Goal: Task Accomplishment & Management: Manage account settings

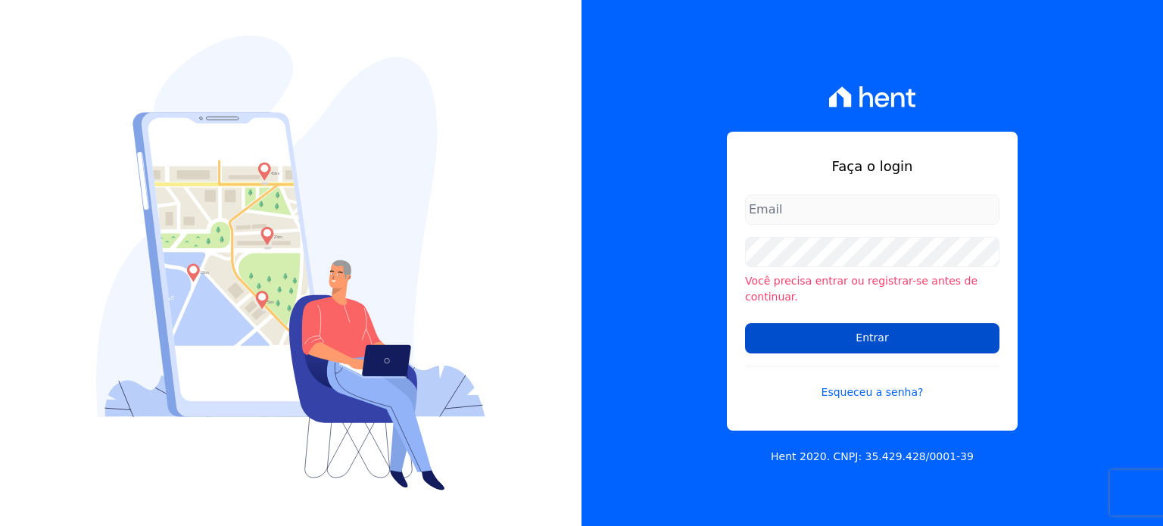
type input "[PERSON_NAME][EMAIL_ADDRESS][DOMAIN_NAME]"
click at [815, 338] on input "Entrar" at bounding box center [872, 338] width 254 height 30
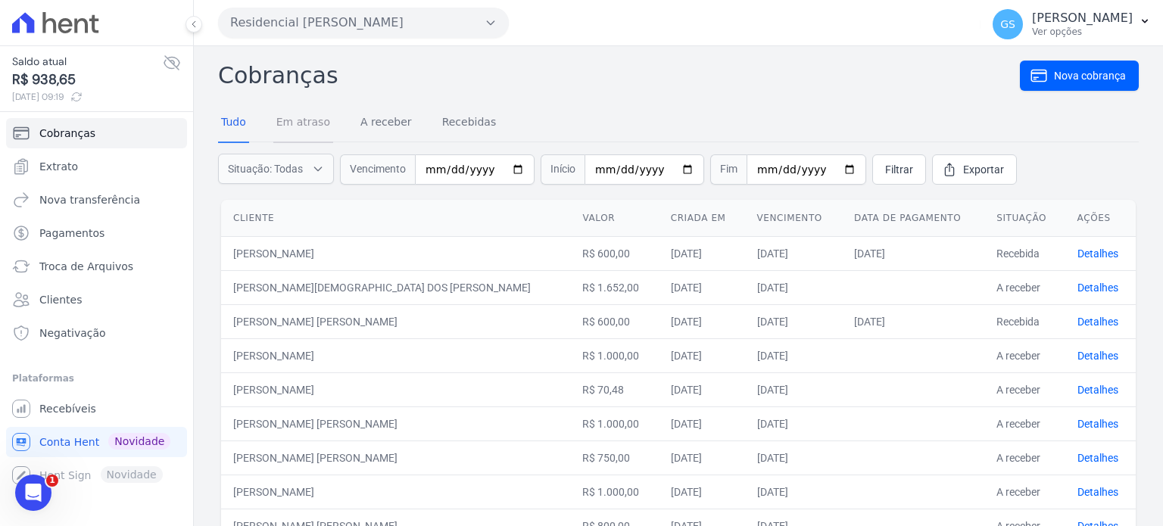
click at [307, 126] on link "Em atraso" at bounding box center [303, 123] width 60 height 39
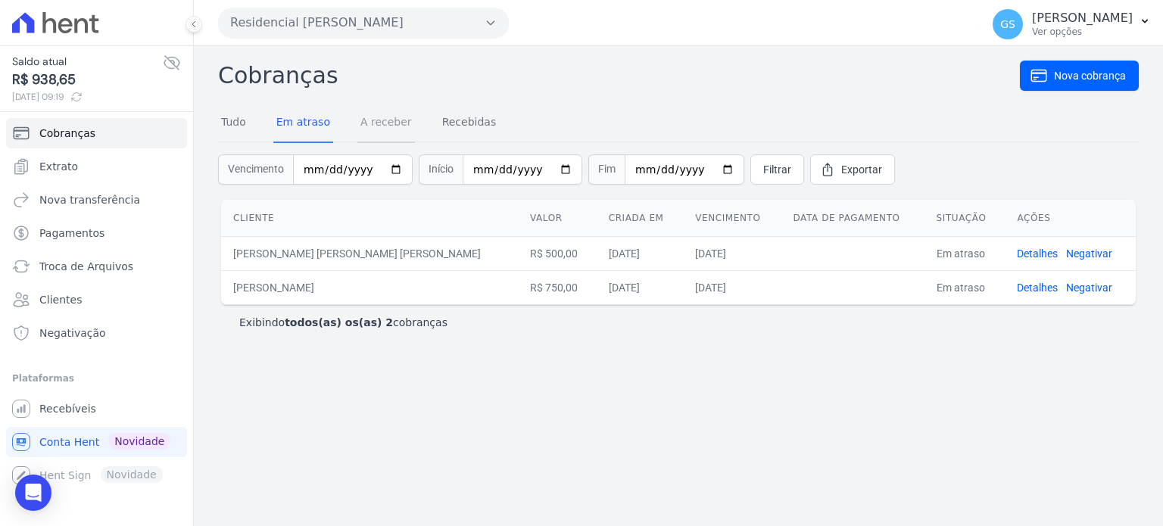
click at [397, 136] on link "A receber" at bounding box center [386, 123] width 58 height 39
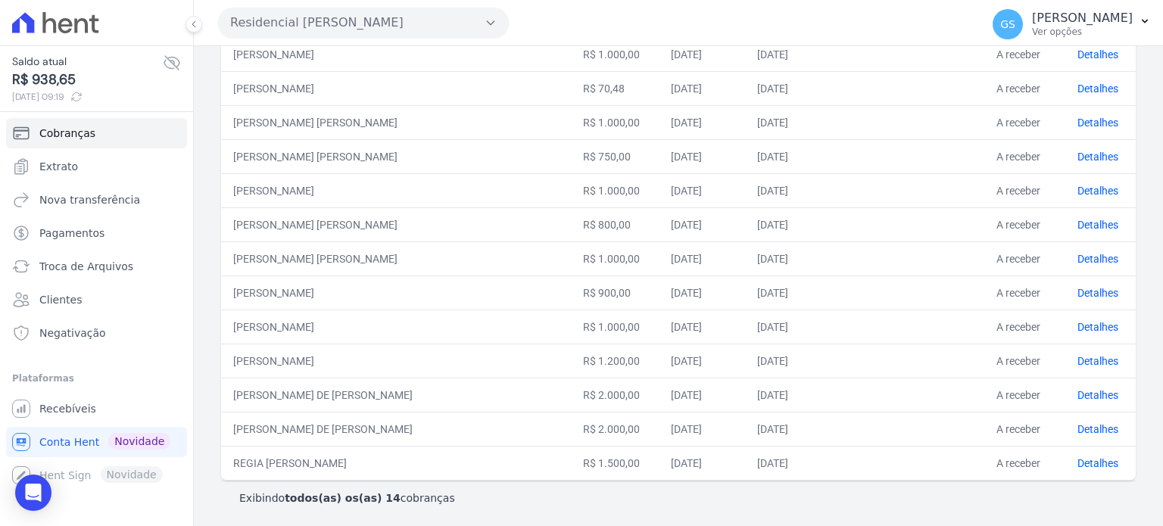
scroll to position [6, 0]
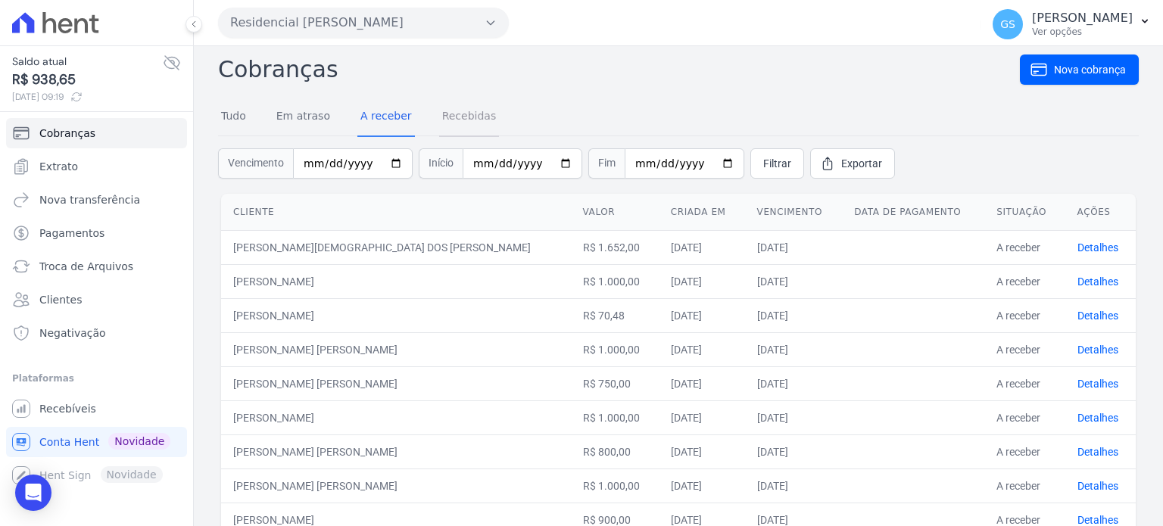
click at [439, 120] on link "Recebidas" at bounding box center [469, 117] width 61 height 39
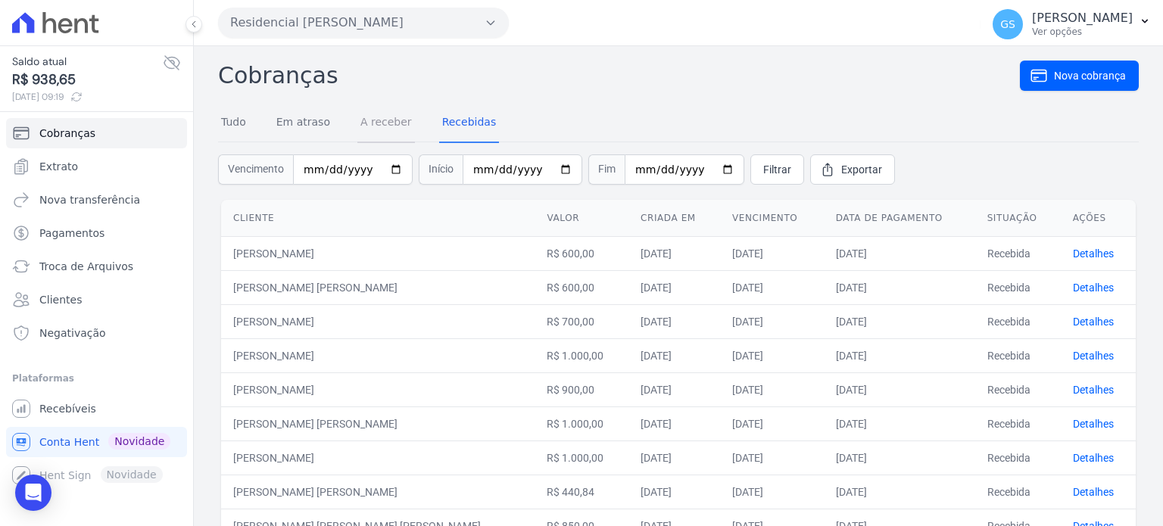
click at [400, 134] on link "A receber" at bounding box center [386, 123] width 58 height 39
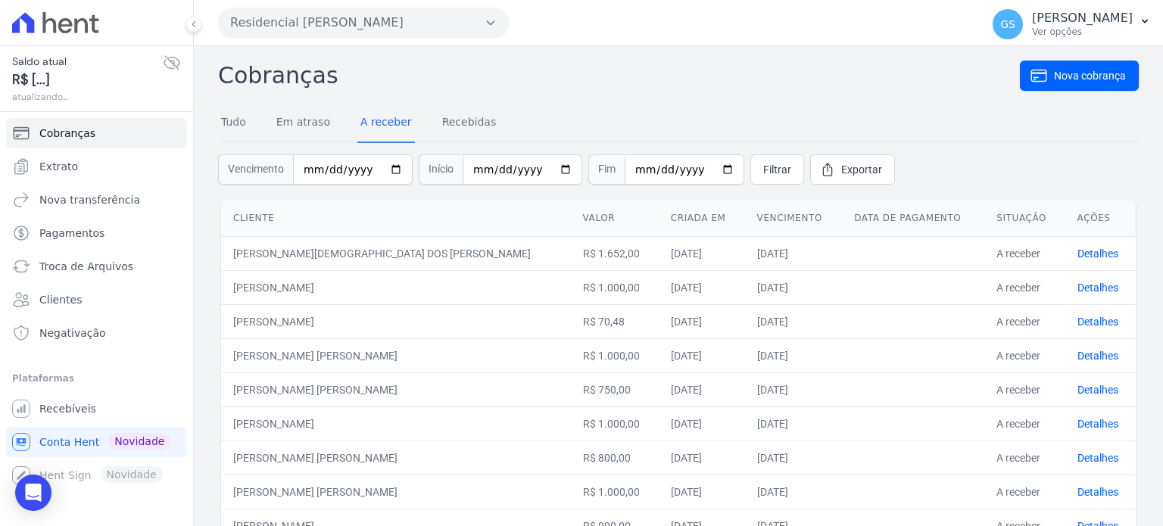
scroll to position [76, 0]
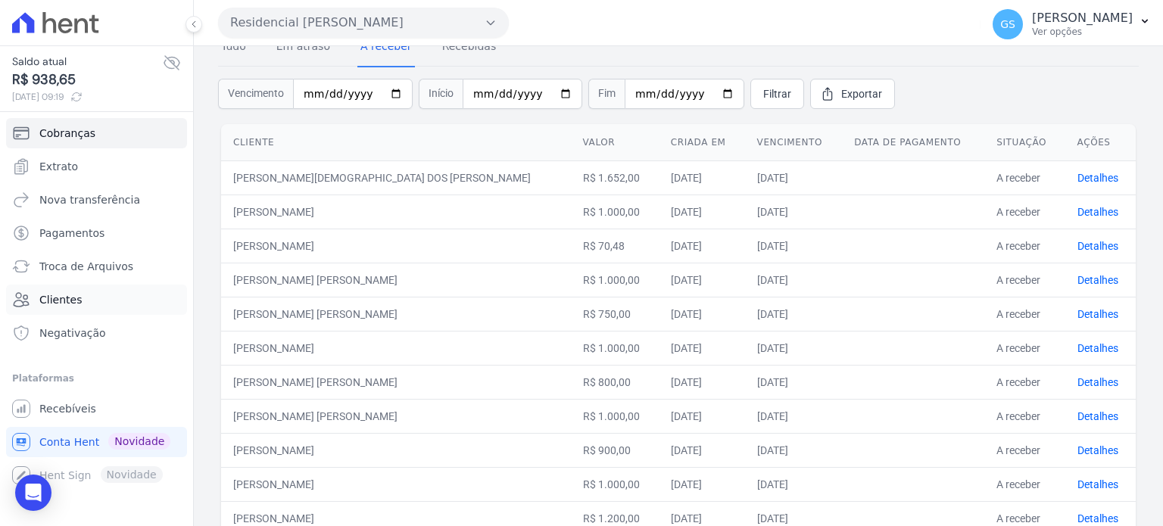
click at [91, 303] on link "Clientes" at bounding box center [96, 300] width 181 height 30
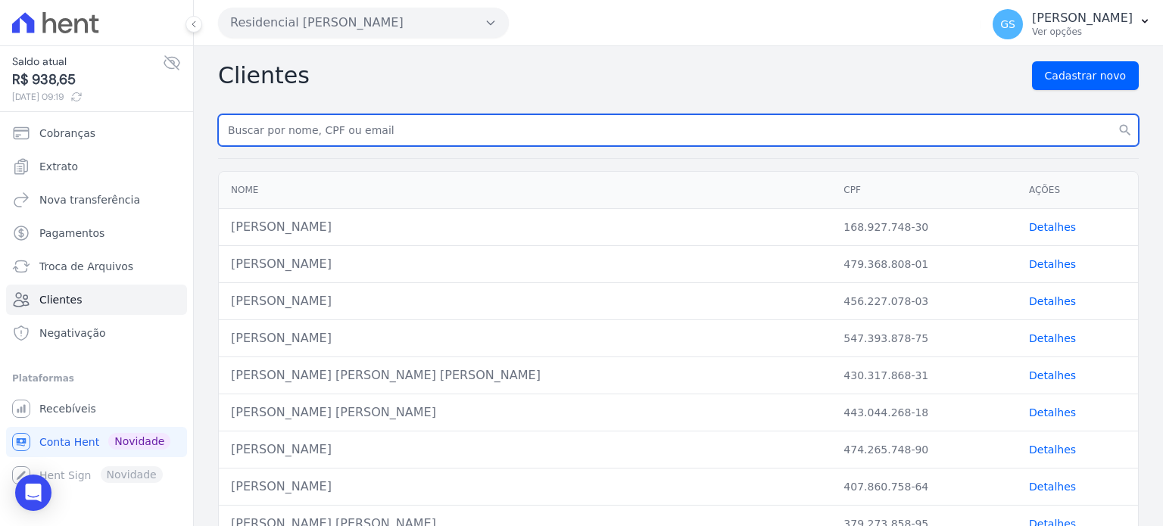
click at [626, 142] on input "text" at bounding box center [678, 130] width 921 height 32
type input "miriam"
click at [1111, 114] on button "search" at bounding box center [1124, 130] width 27 height 32
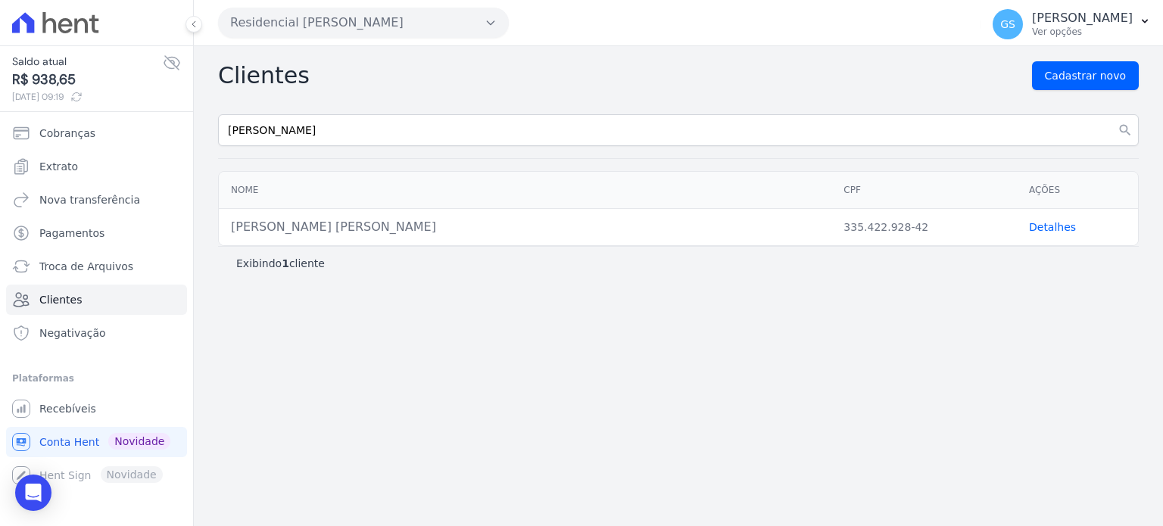
click at [1039, 226] on link "Detalhes" at bounding box center [1052, 227] width 47 height 12
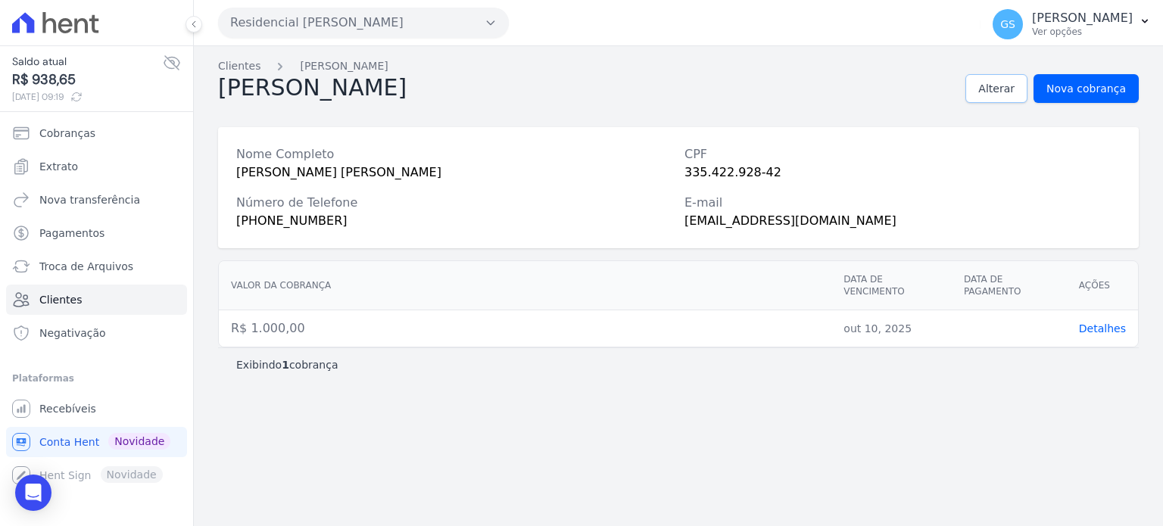
click at [1014, 90] on span "Alterar" at bounding box center [996, 88] width 36 height 15
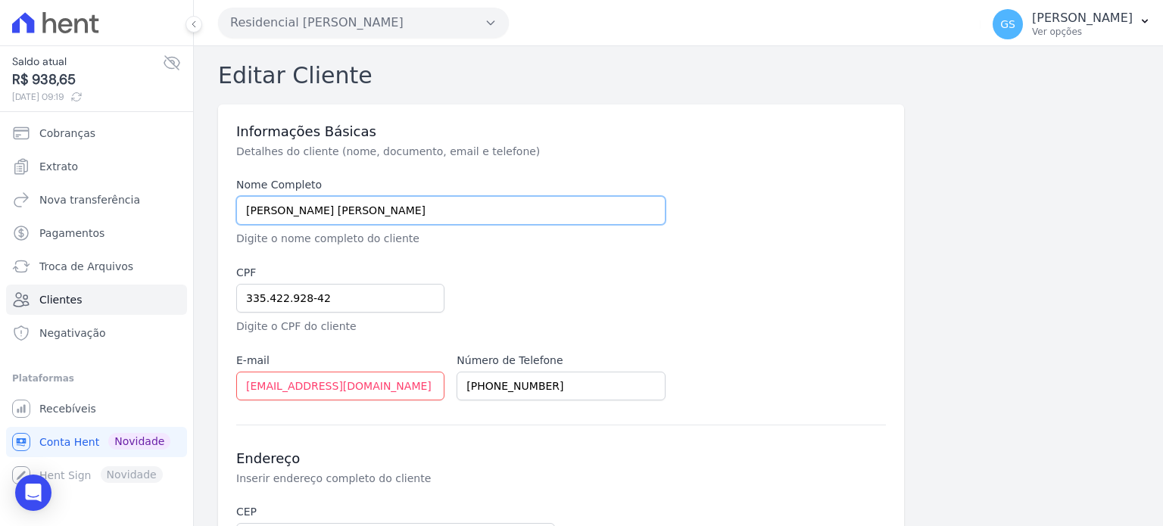
click at [455, 210] on input "MIRIAM SODRE DA SILVA" at bounding box center [450, 210] width 429 height 29
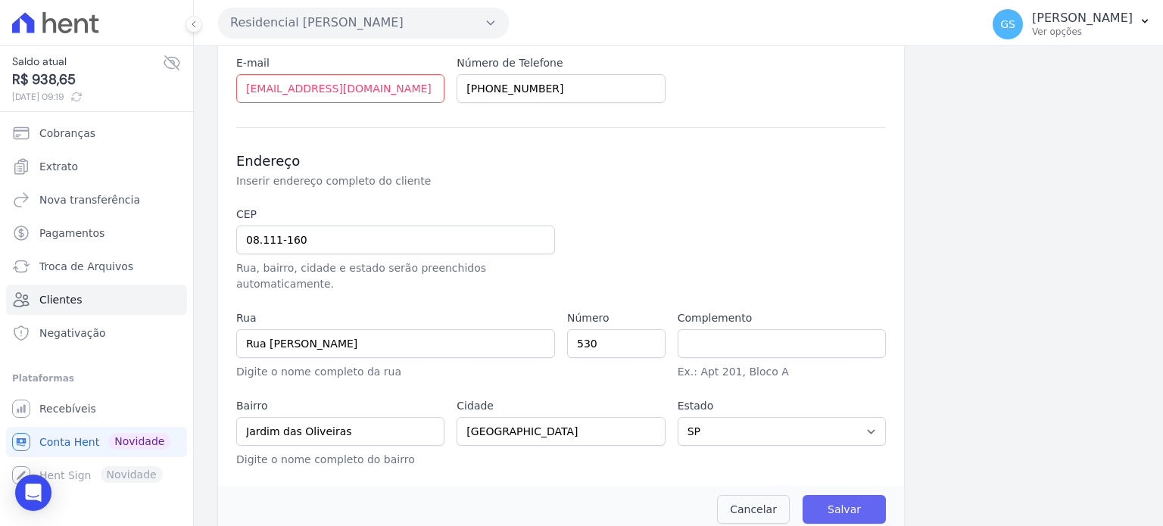
type input "MIRIAM SODRE DA SILVA MATIAS"
click at [857, 496] on input "Salvar" at bounding box center [843, 509] width 83 height 29
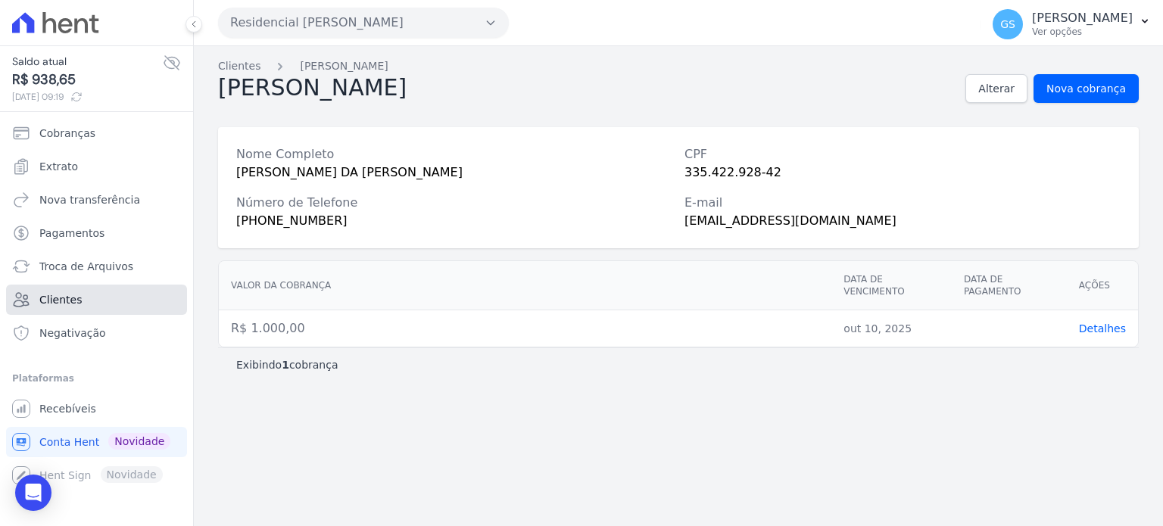
click at [66, 308] on link "Clientes" at bounding box center [96, 300] width 181 height 30
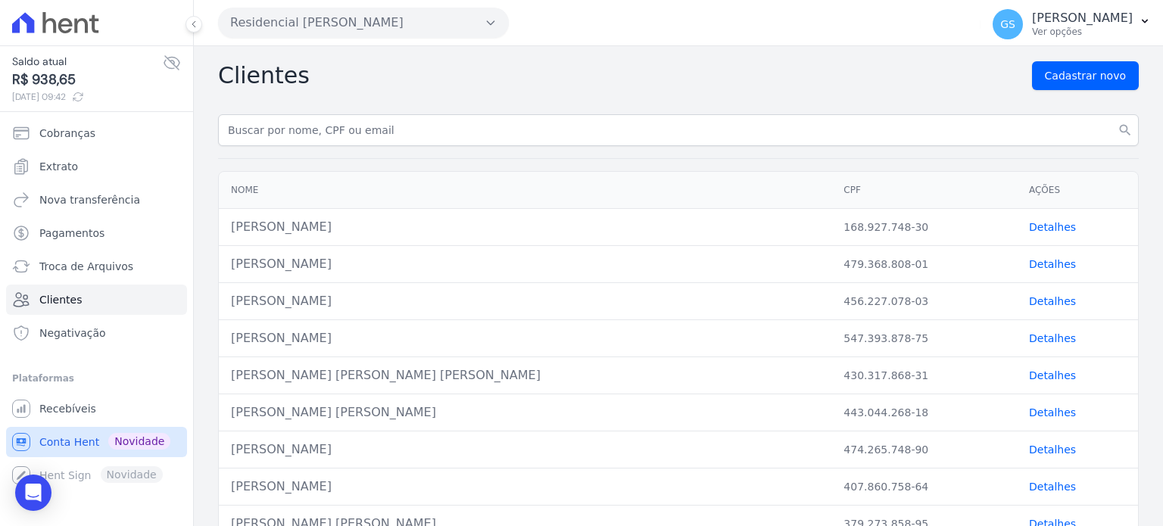
click at [91, 444] on span "Conta Hent" at bounding box center [69, 442] width 60 height 15
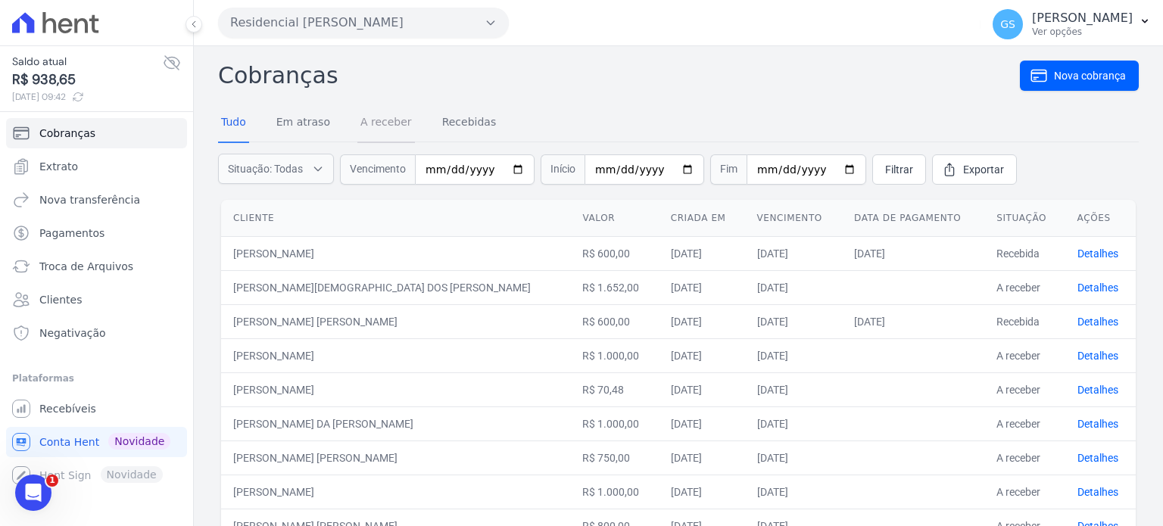
click at [391, 123] on link "A receber" at bounding box center [386, 123] width 58 height 39
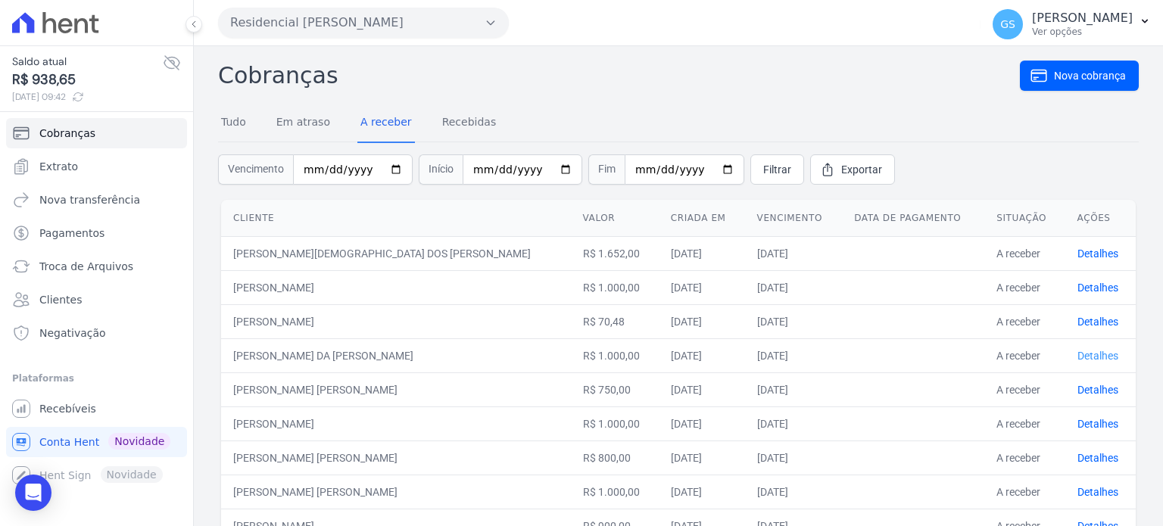
click at [1077, 353] on link "Detalhes" at bounding box center [1097, 356] width 41 height 12
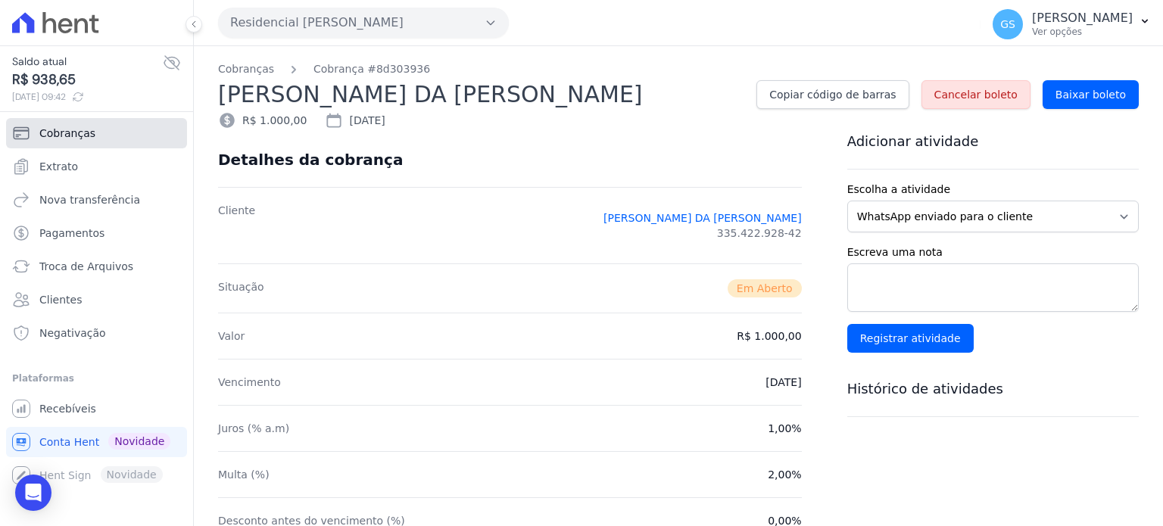
click at [76, 139] on span "Cobranças" at bounding box center [67, 133] width 56 height 15
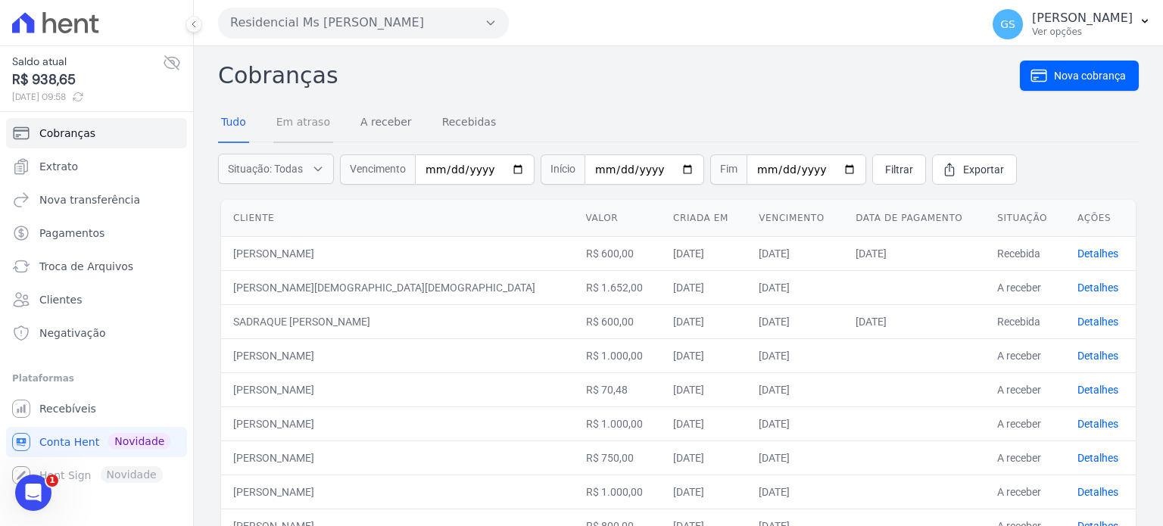
click at [317, 124] on link "Em atraso" at bounding box center [303, 123] width 60 height 39
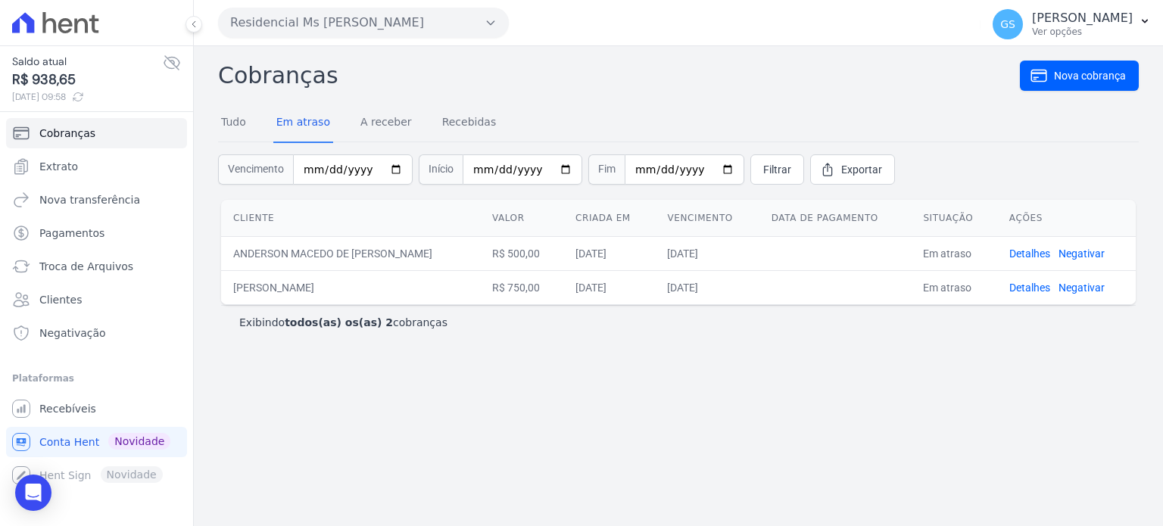
click at [503, 364] on div "Cobranças Nova cobrança Tudo Em atraso A receber Recebidas Vencimento Início Fi…" at bounding box center [678, 286] width 969 height 480
click at [1025, 256] on link "Detalhes" at bounding box center [1029, 254] width 41 height 12
click at [1011, 288] on link "Detalhes" at bounding box center [1029, 288] width 41 height 12
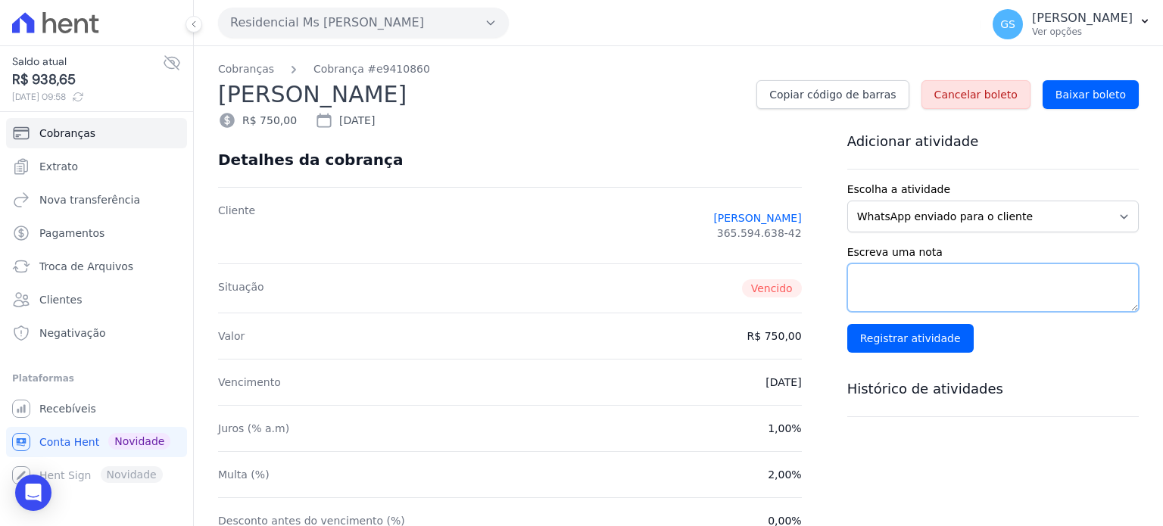
click at [886, 279] on textarea "Escreva uma nota" at bounding box center [992, 287] width 291 height 48
paste textarea "Negociação feita dia 08/10. Data para pagamento: 17/10/2025"
click at [847, 296] on textarea "Negociação feita dia 08/10. Data para pagamento: 17/10/2025" at bounding box center [992, 287] width 291 height 48
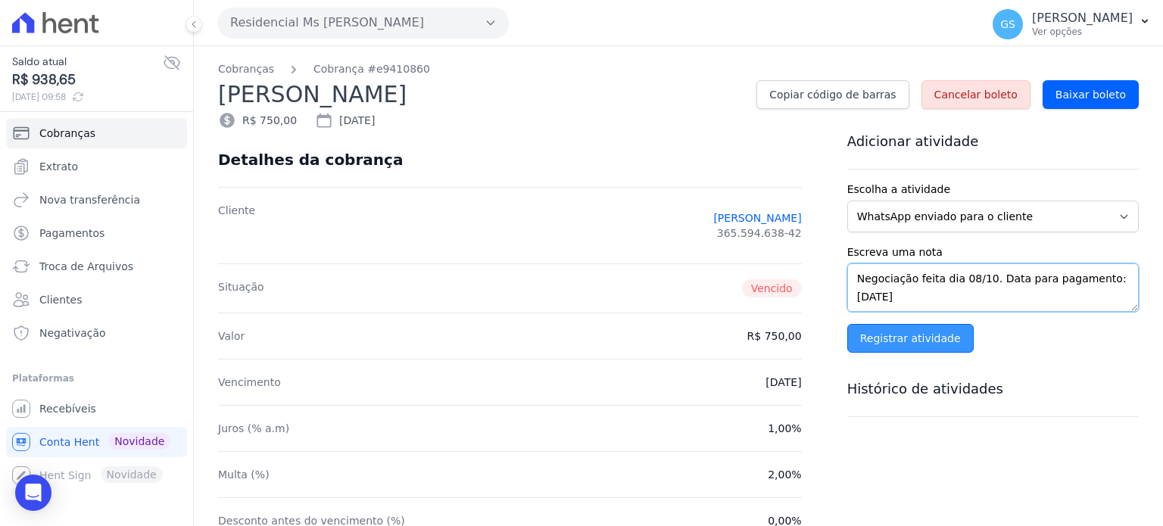
type textarea "Negociação feita dia 08/10. Data para pagamento: 17/10/2025"
click at [875, 336] on input "Registrar atividade" at bounding box center [910, 338] width 126 height 29
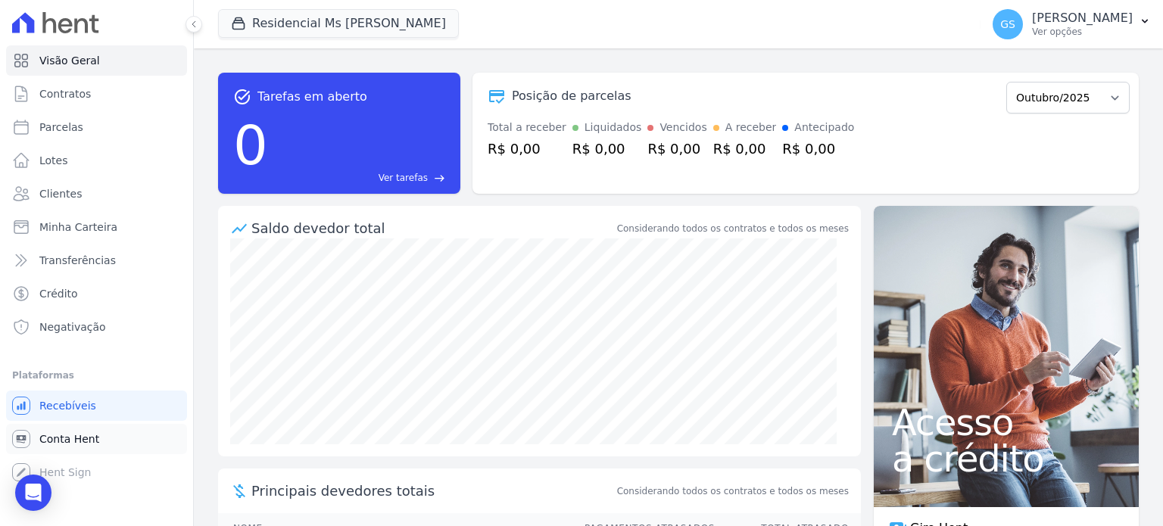
click at [73, 444] on span "Conta Hent" at bounding box center [69, 439] width 60 height 15
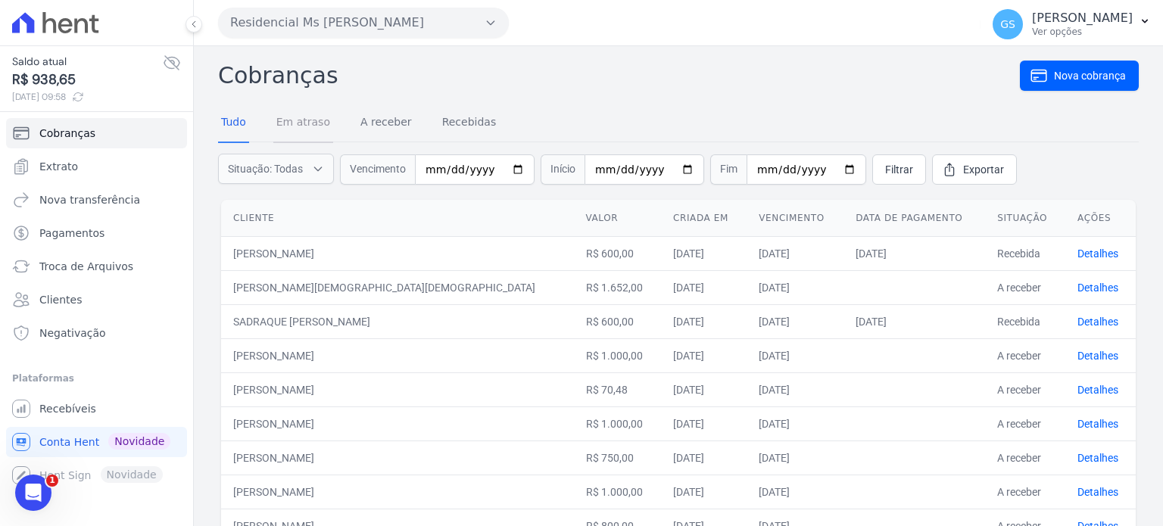
click at [321, 123] on link "Em atraso" at bounding box center [303, 123] width 60 height 39
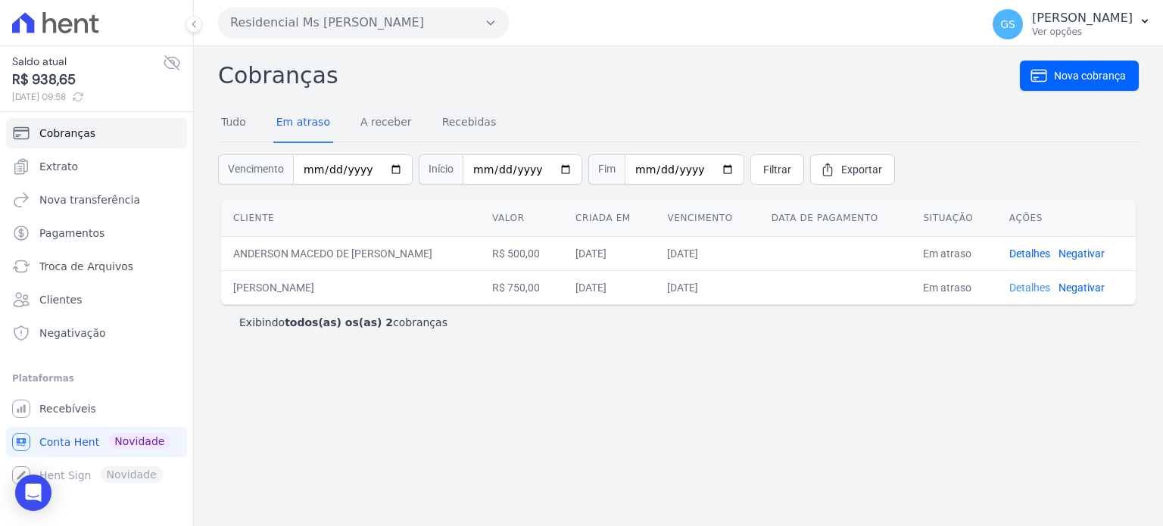
click at [1014, 287] on link "Detalhes" at bounding box center [1029, 288] width 41 height 12
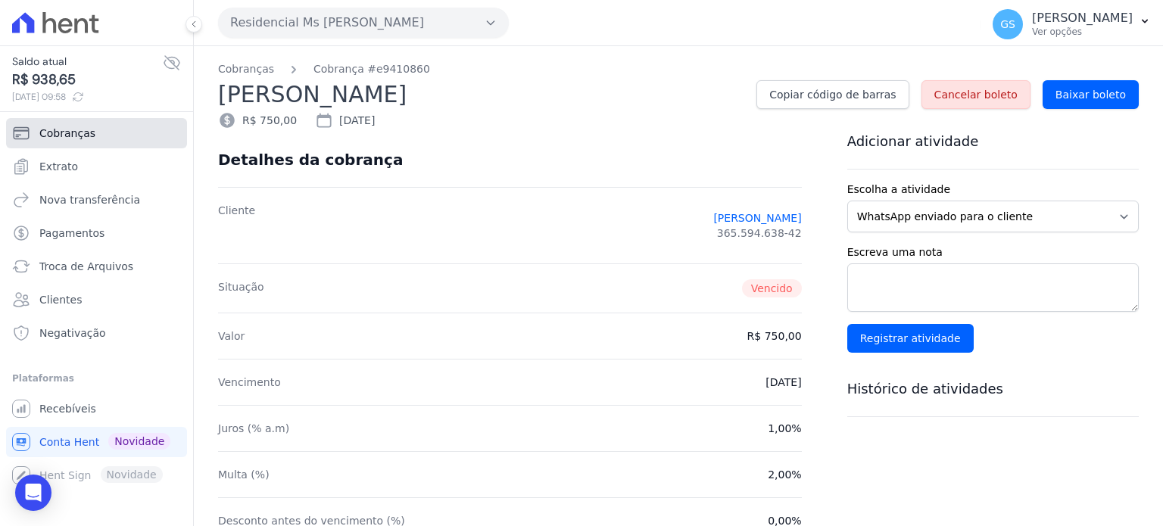
click at [112, 143] on link "Cobranças" at bounding box center [96, 133] width 181 height 30
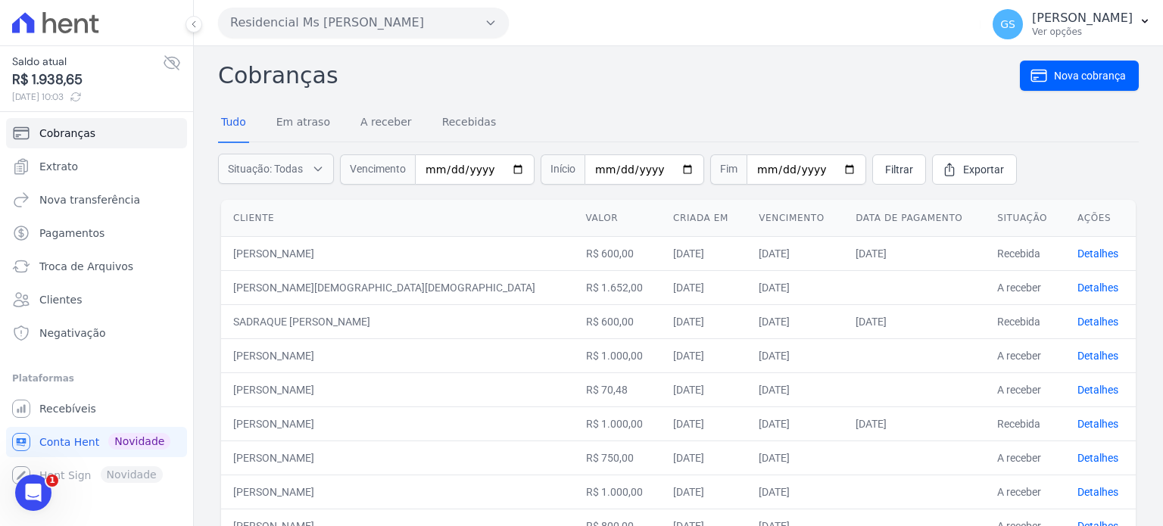
click at [409, 128] on div "Tudo Em atraso A receber Recebidas" at bounding box center [358, 123] width 281 height 39
click at [382, 125] on link "A receber" at bounding box center [386, 123] width 58 height 39
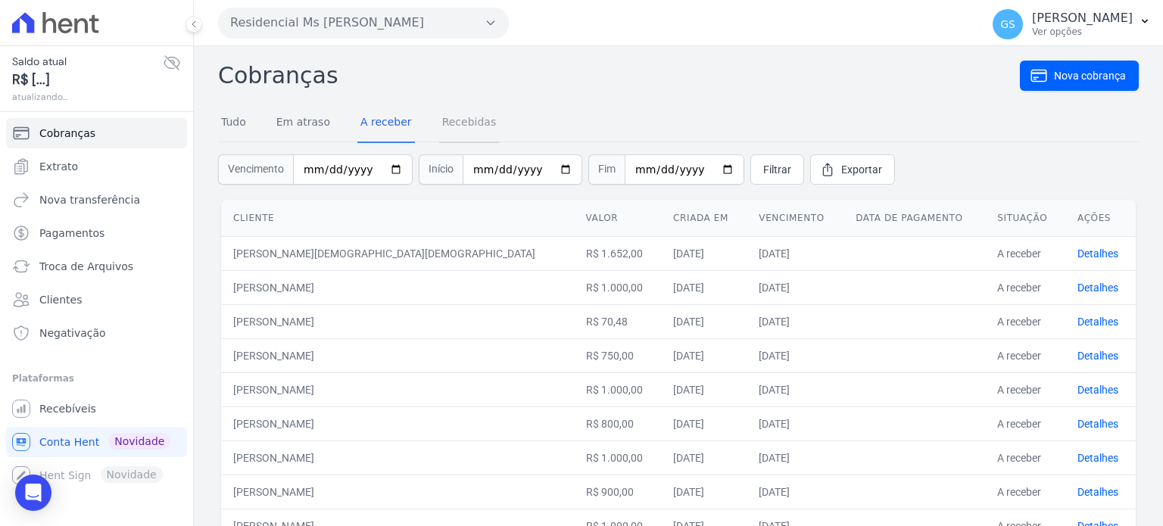
click at [460, 123] on link "Recebidas" at bounding box center [469, 123] width 61 height 39
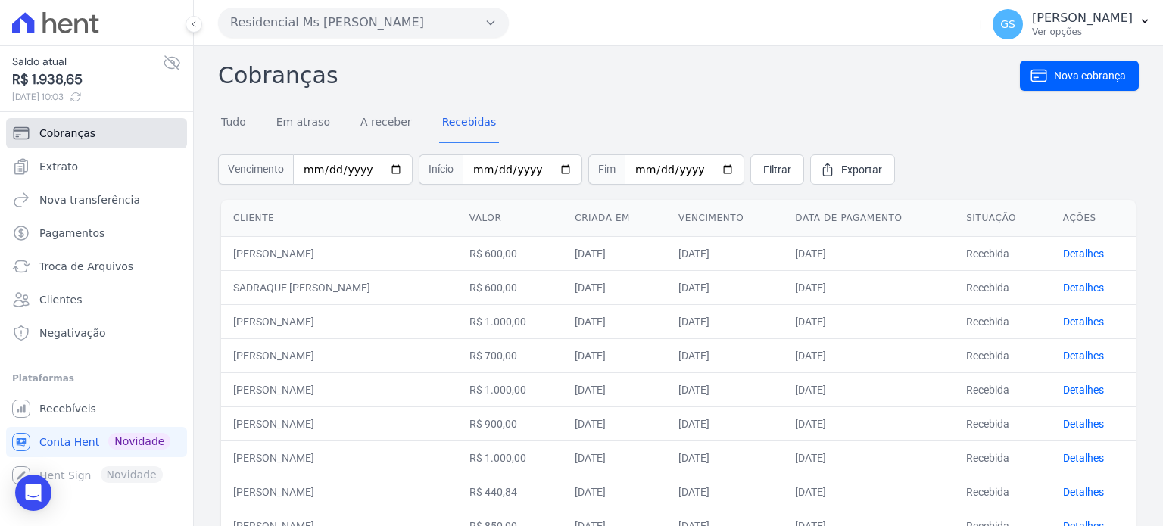
click at [93, 131] on link "Cobranças" at bounding box center [96, 133] width 181 height 30
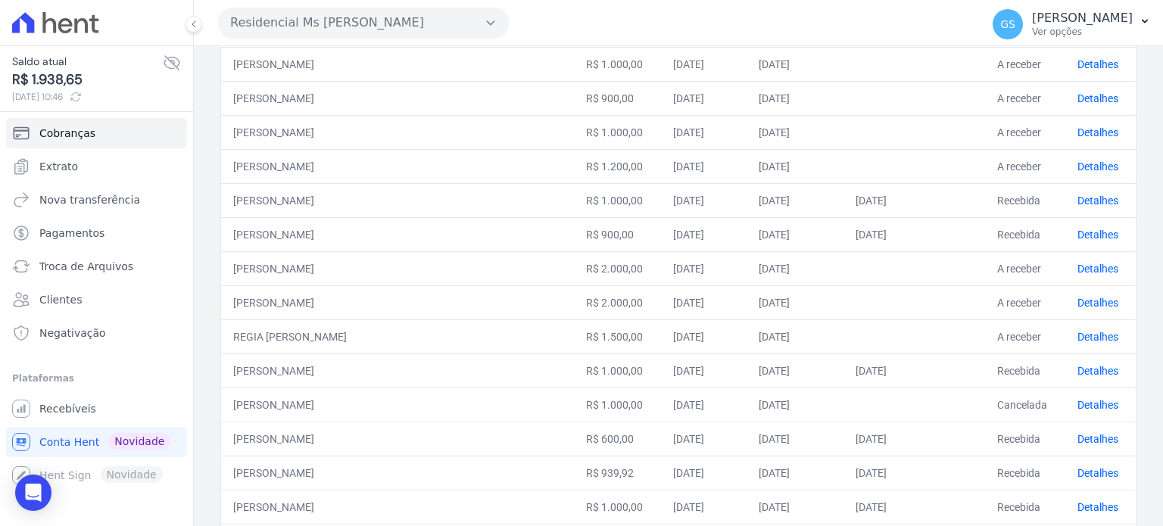
scroll to position [625, 0]
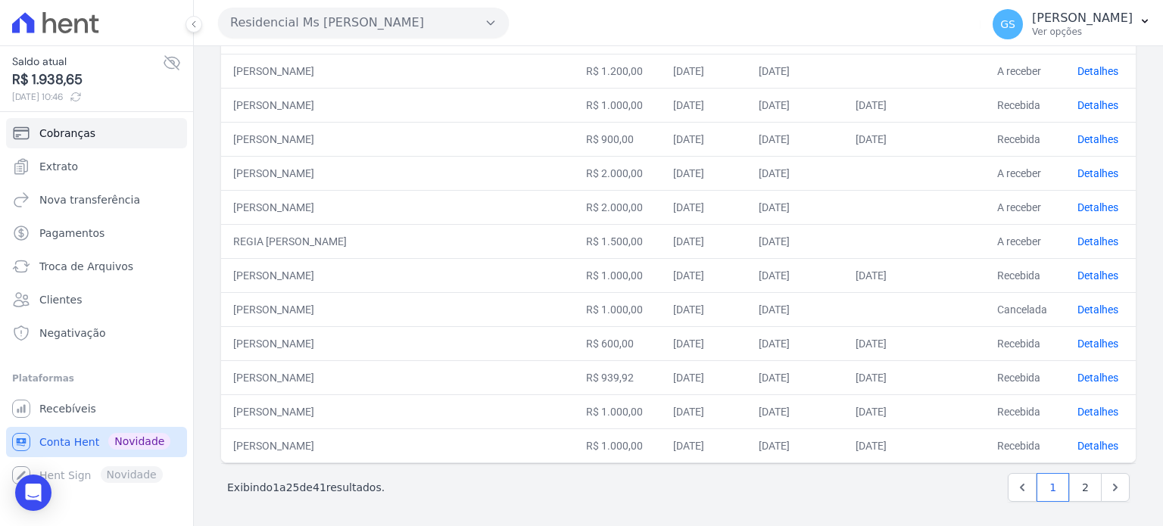
click at [104, 438] on link "Conta Hent Novidade" at bounding box center [96, 442] width 181 height 30
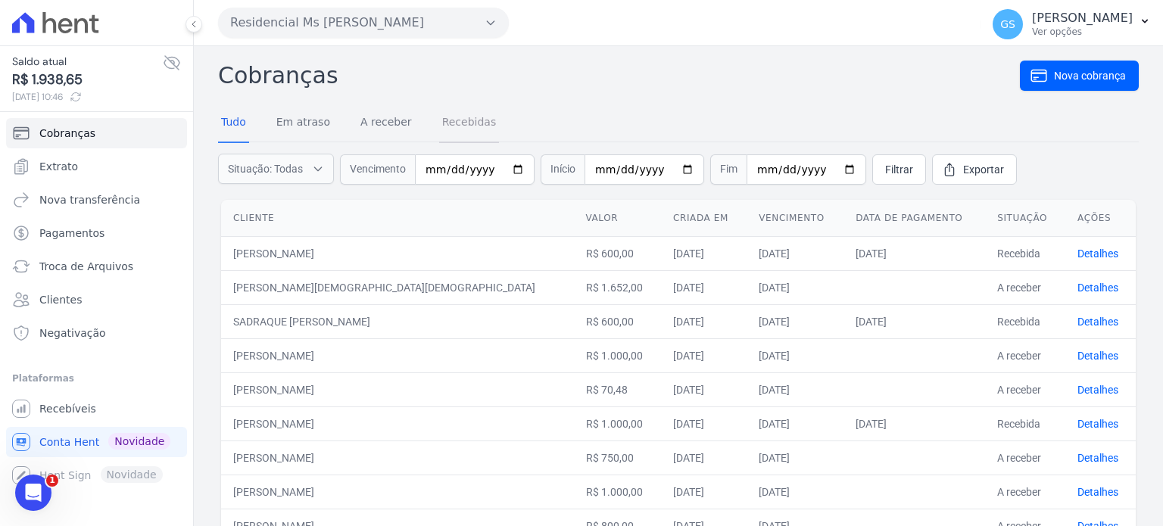
click at [444, 126] on link "Recebidas" at bounding box center [469, 123] width 61 height 39
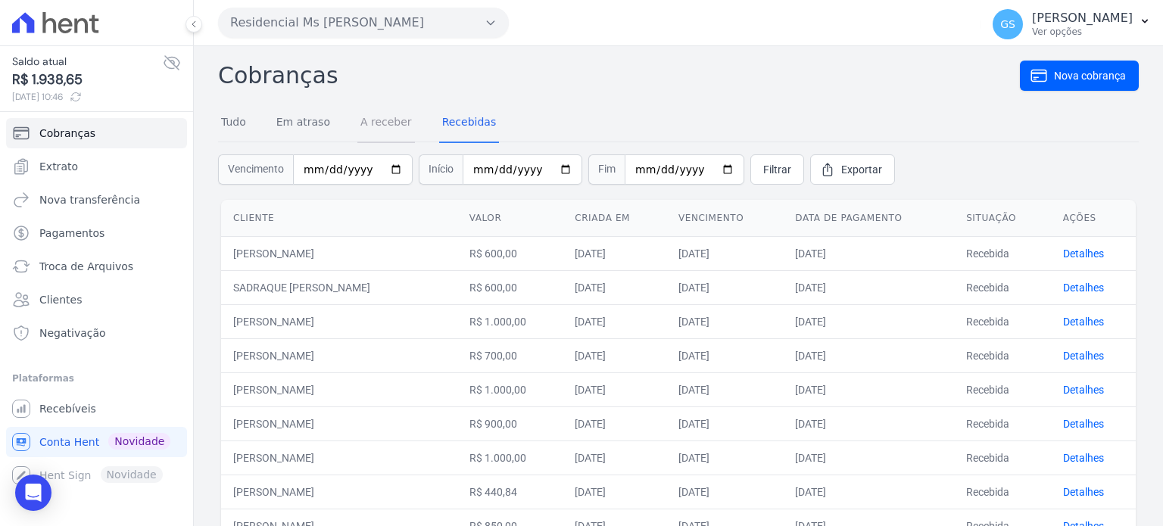
click at [385, 127] on link "A receber" at bounding box center [386, 123] width 58 height 39
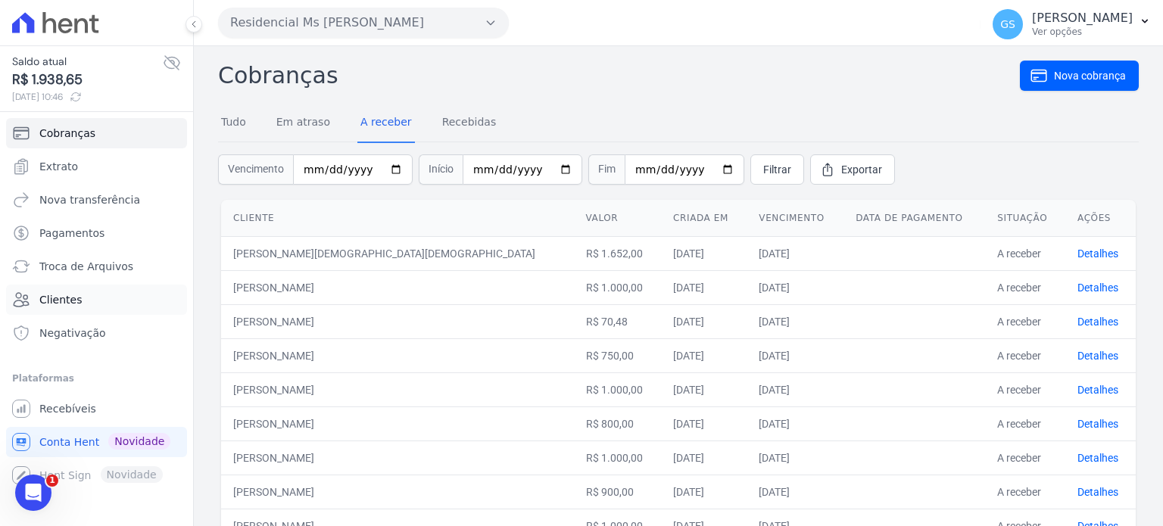
click at [61, 294] on span "Clientes" at bounding box center [60, 299] width 42 height 15
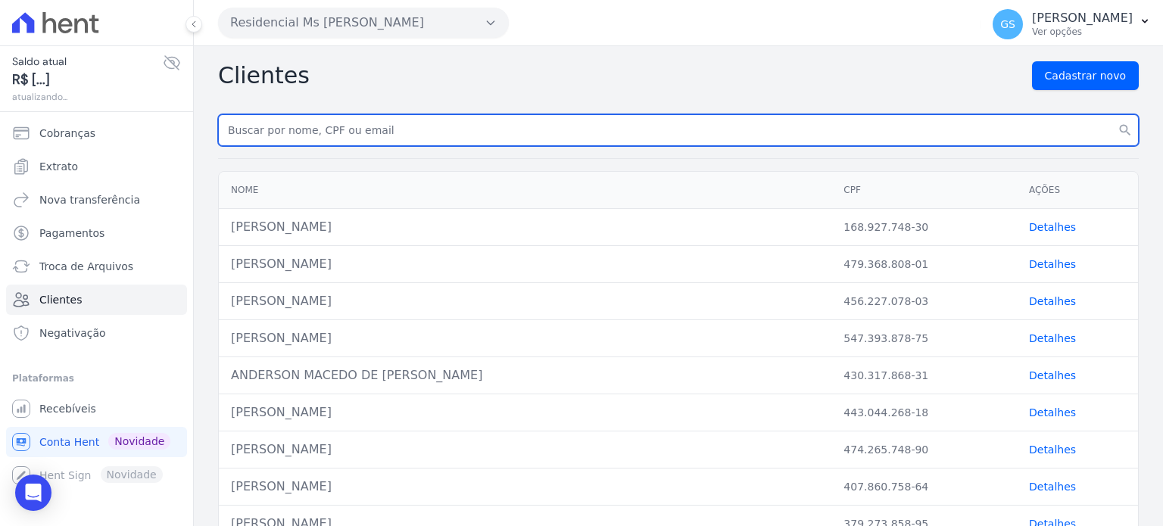
click at [509, 131] on input "text" at bounding box center [678, 130] width 921 height 32
paste input "[PERSON_NAME][DEMOGRAPHIC_DATA]"
type input "[PERSON_NAME][DEMOGRAPHIC_DATA]"
click at [1111, 114] on button "search" at bounding box center [1124, 130] width 27 height 32
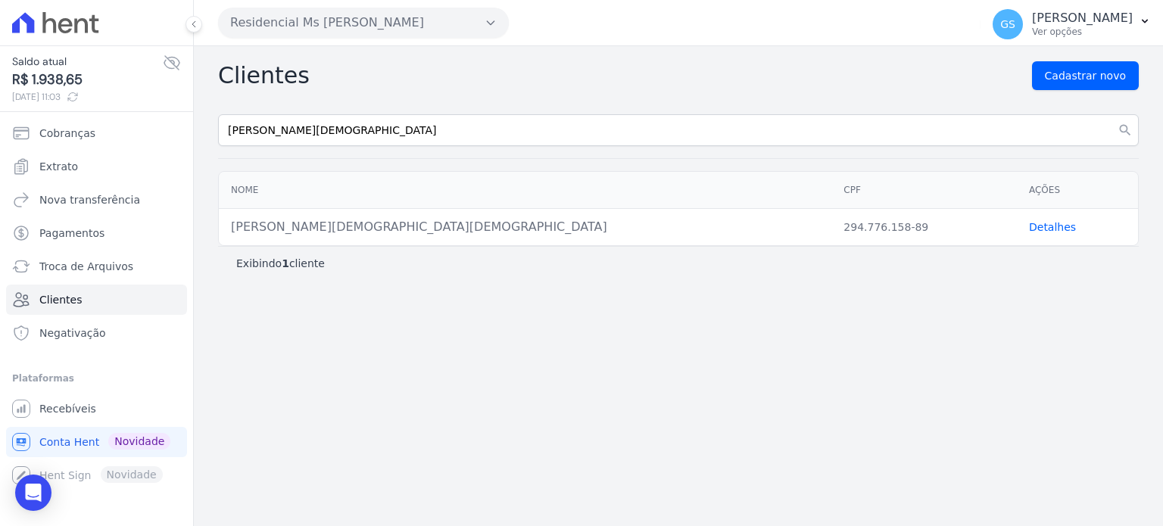
click at [1031, 230] on link "Detalhes" at bounding box center [1052, 227] width 47 height 12
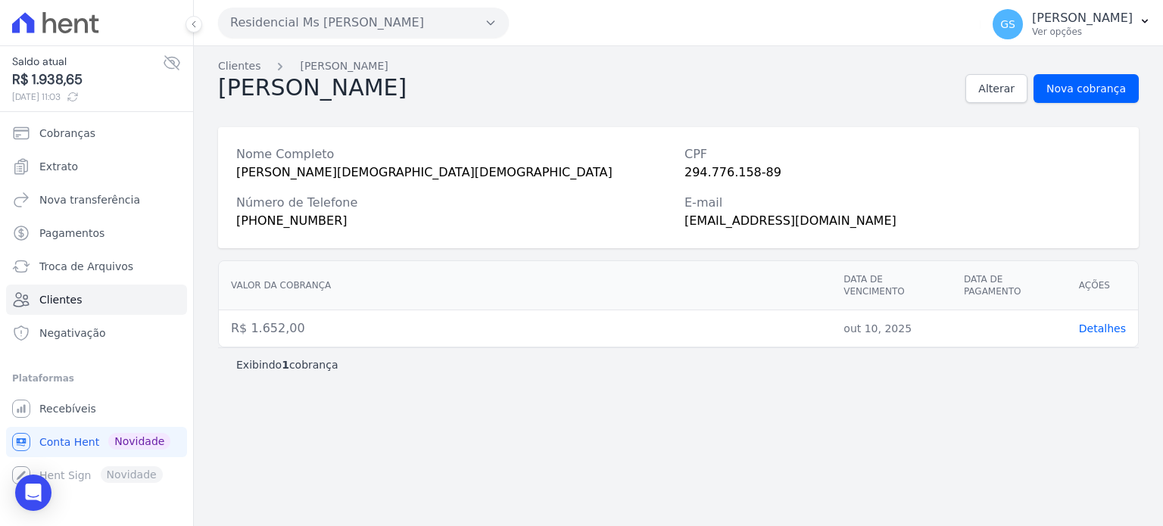
click at [303, 223] on div "[PHONE_NUMBER]" at bounding box center [454, 221] width 436 height 18
copy div "[PHONE_NUMBER]"
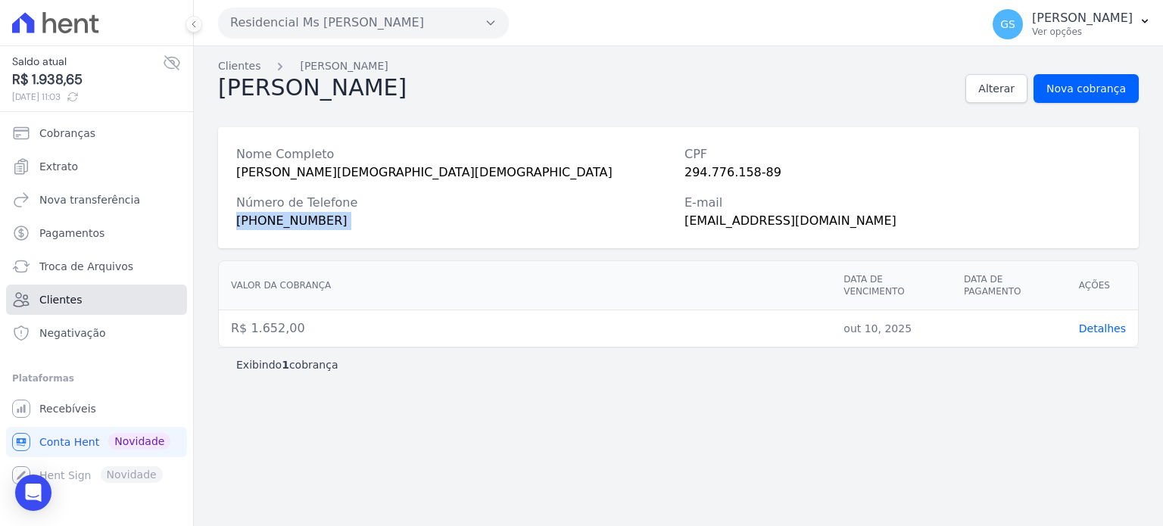
click at [107, 298] on link "Clientes" at bounding box center [96, 300] width 181 height 30
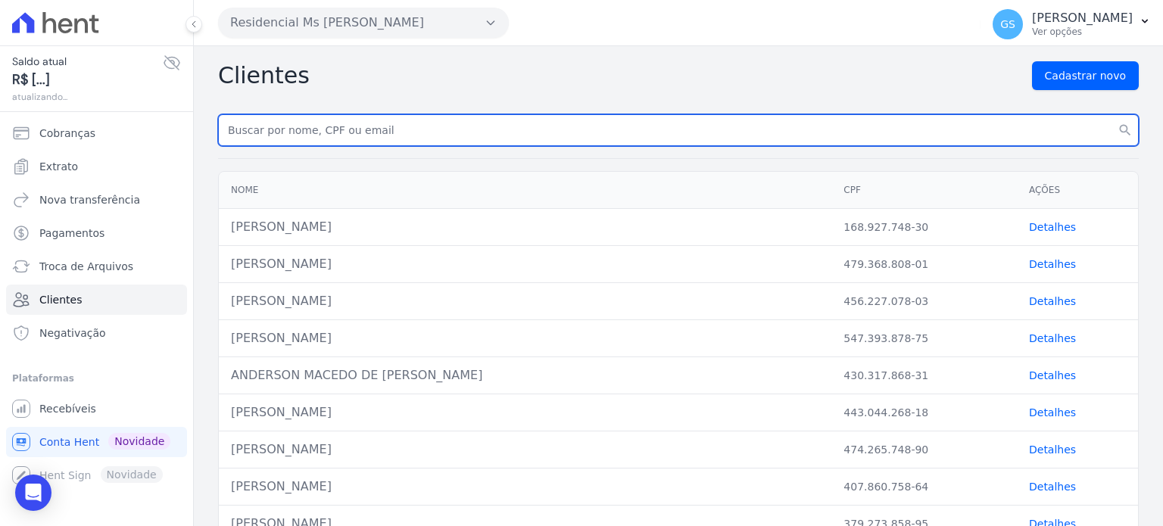
click at [725, 132] on input "text" at bounding box center [678, 130] width 921 height 32
paste input "[PERSON_NAME]"
type input "[PERSON_NAME]"
click at [1111, 114] on button "search" at bounding box center [1124, 130] width 27 height 32
